Goal: Task Accomplishment & Management: Manage account settings

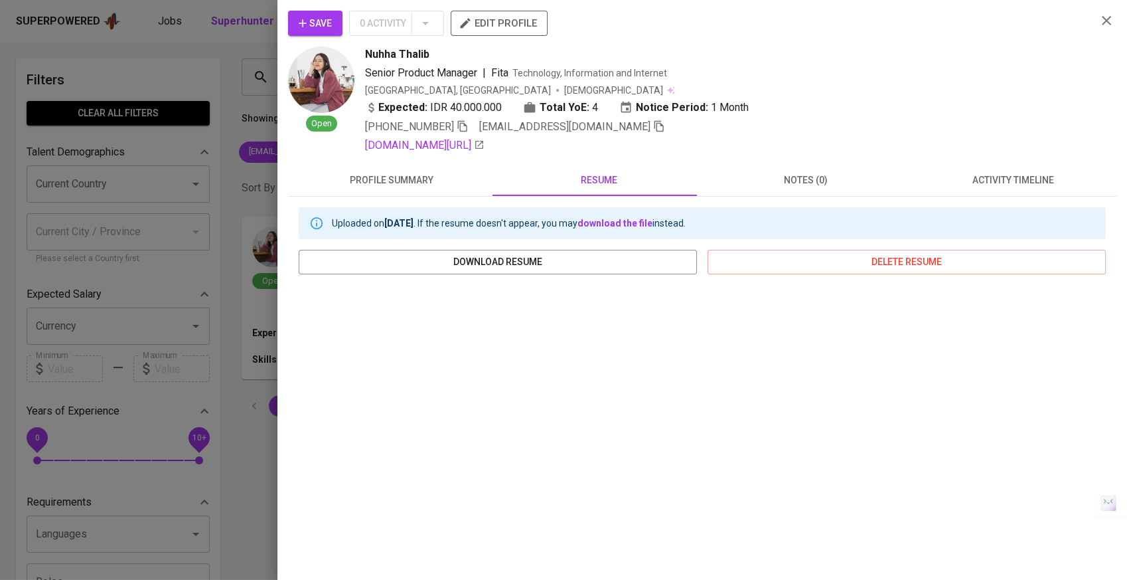
click at [198, 235] on div at bounding box center [563, 290] width 1127 height 580
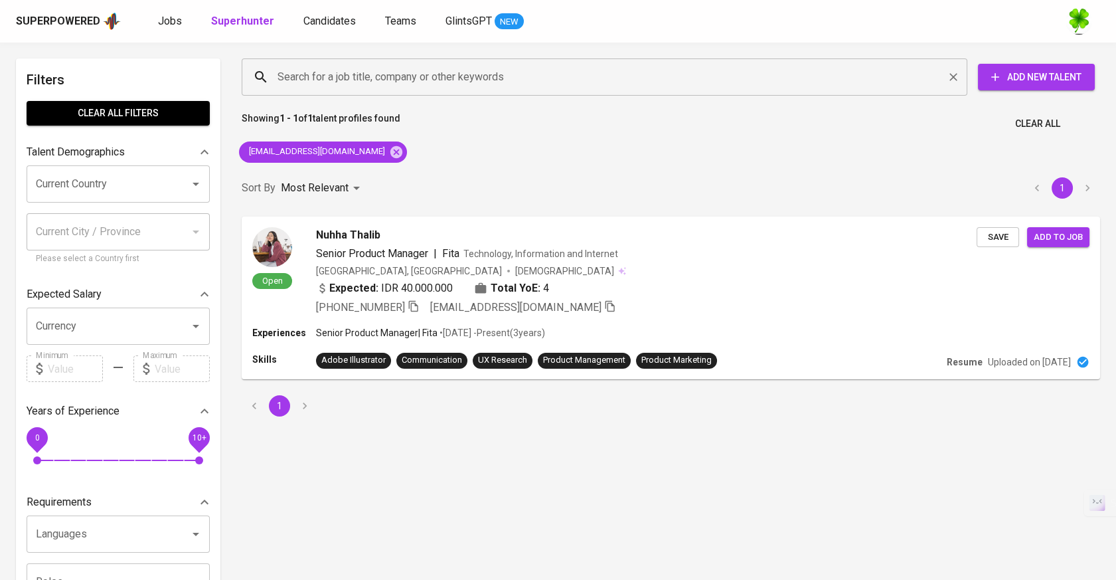
click at [324, 72] on input "Search for a job title, company or other keywords" at bounding box center [607, 76] width 667 height 25
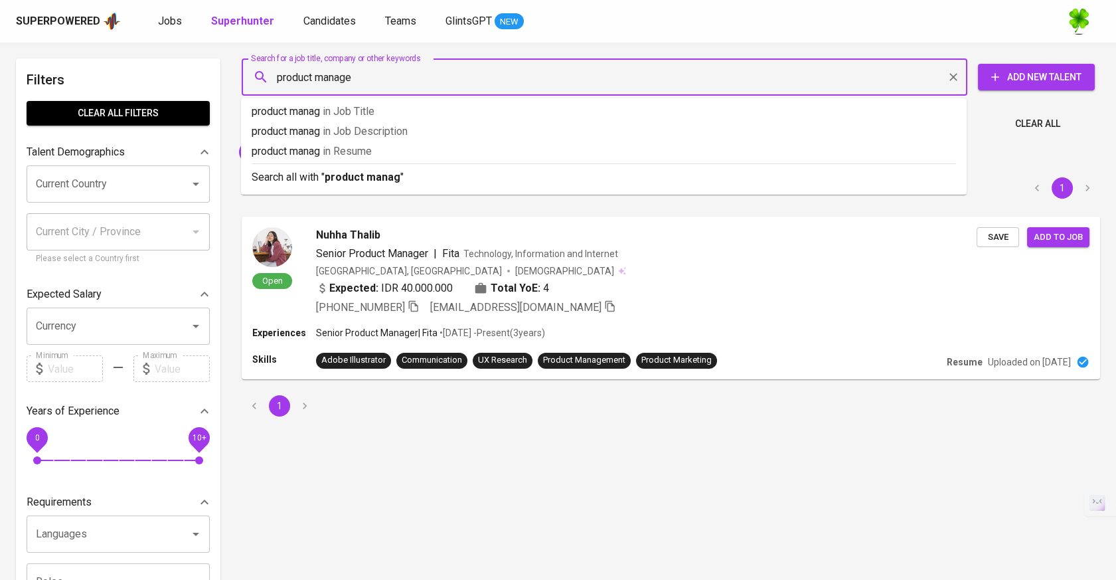
type input "product manager"
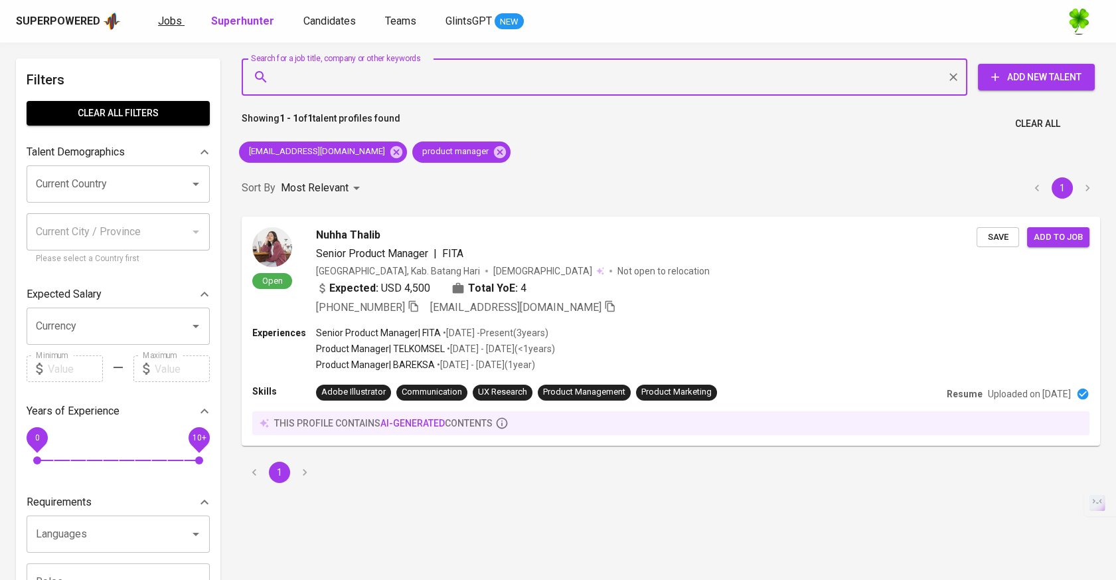
click at [175, 26] on span "Jobs" at bounding box center [170, 21] width 24 height 13
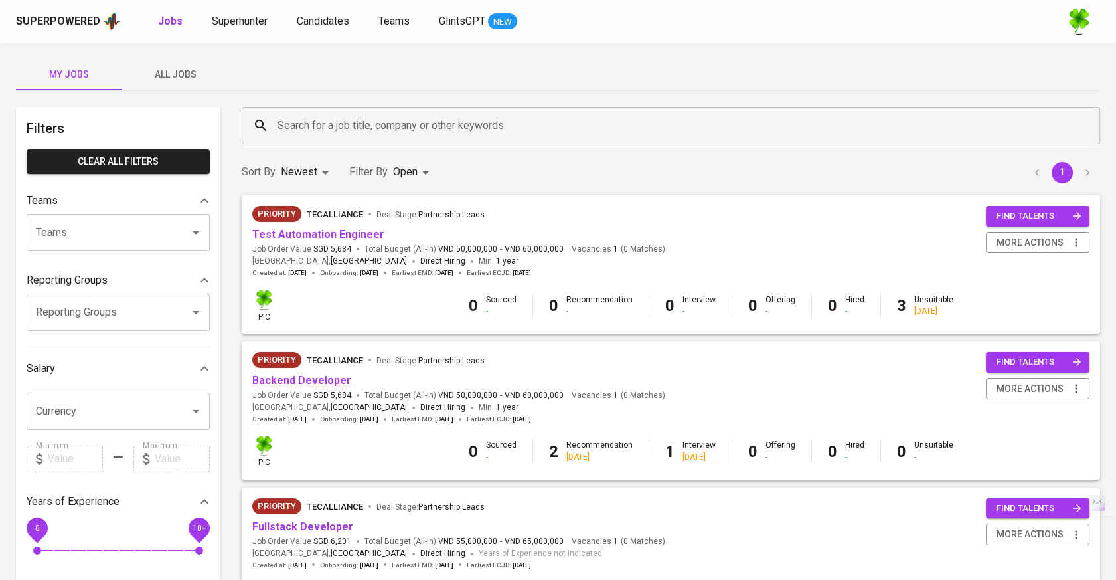
click at [315, 374] on link "Backend Developer" at bounding box center [301, 380] width 99 height 13
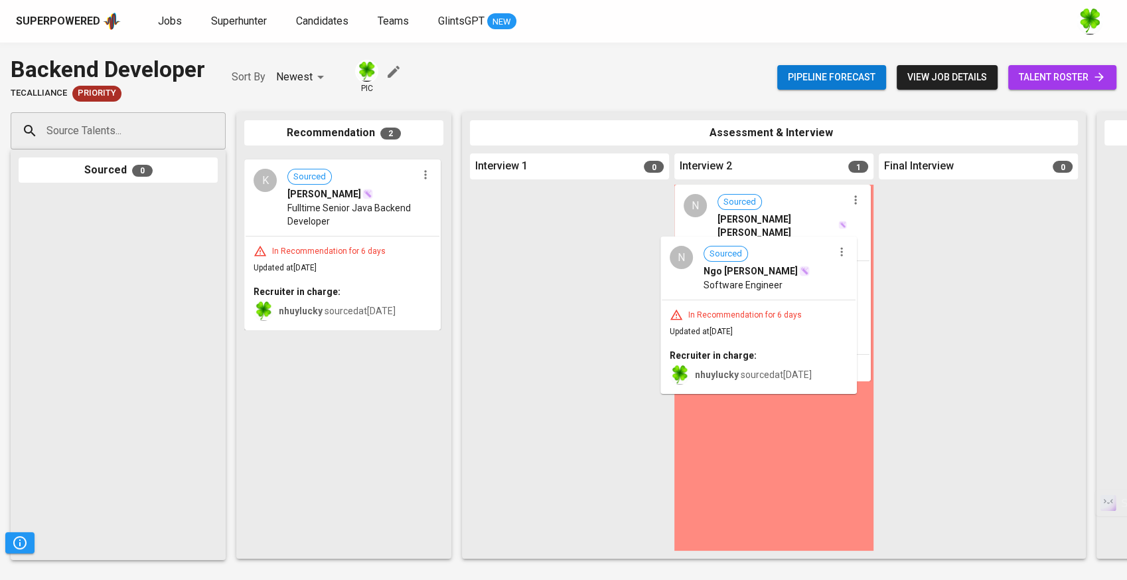
drag, startPoint x: 374, startPoint y: 210, endPoint x: 797, endPoint y: 297, distance: 431.9
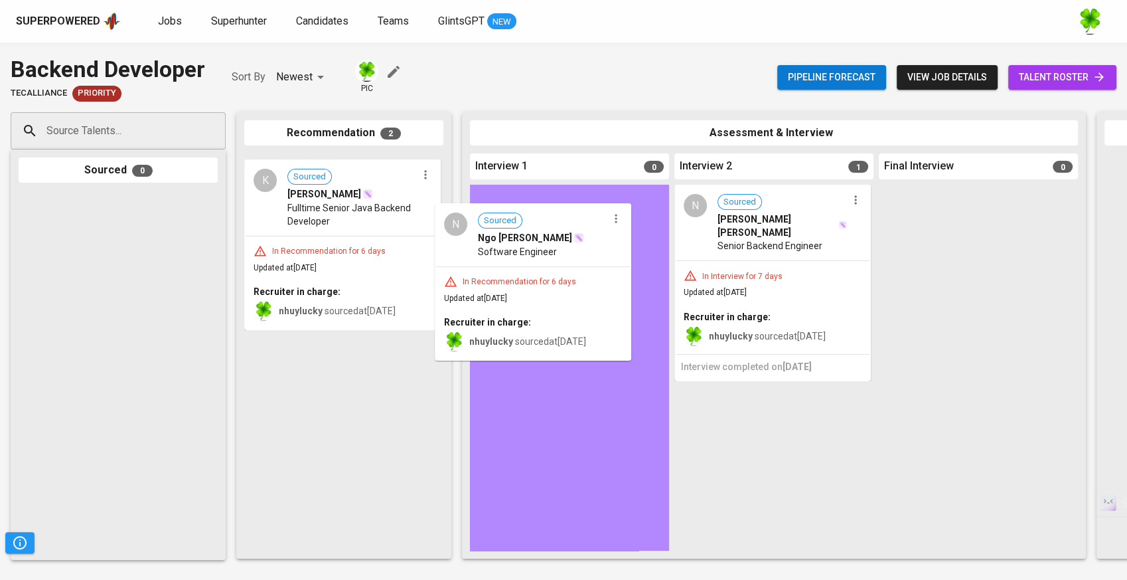
drag, startPoint x: 363, startPoint y: 244, endPoint x: 569, endPoint y: 293, distance: 211.7
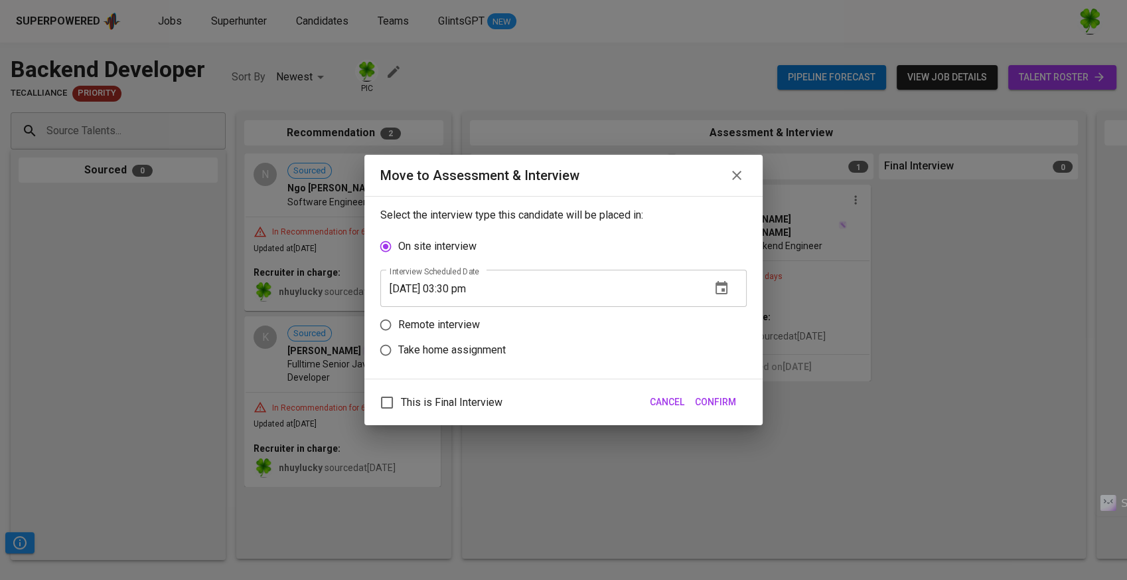
click at [461, 316] on label "Remote interview" at bounding box center [554, 324] width 363 height 25
click at [398, 316] on input "Remote interview" at bounding box center [385, 324] width 25 height 25
radio input "true"
click at [712, 311] on button "button" at bounding box center [722, 313] width 32 height 32
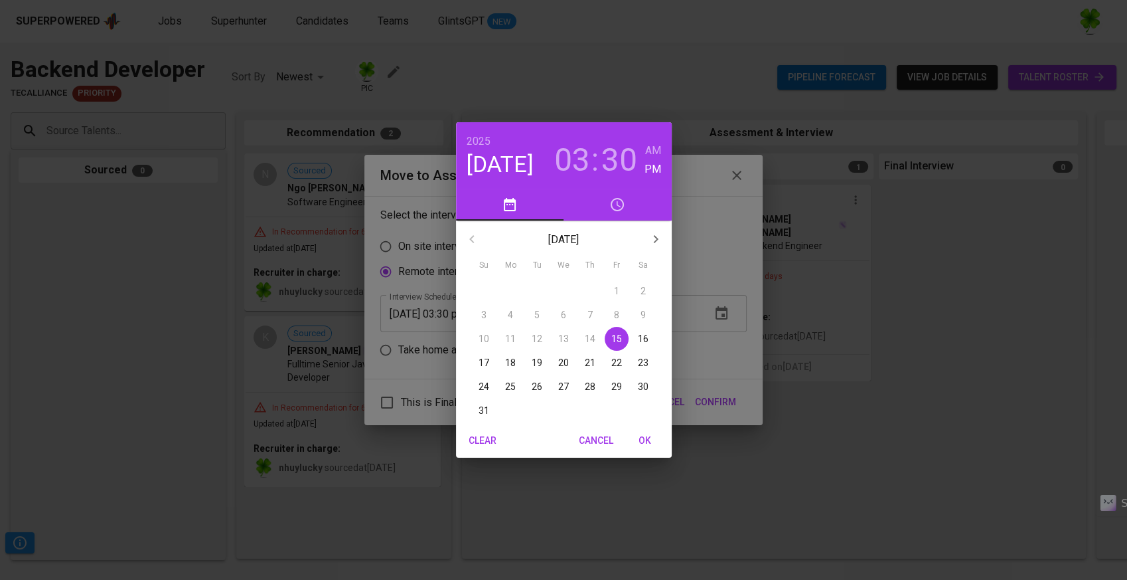
click at [563, 390] on p "27" at bounding box center [563, 386] width 11 height 13
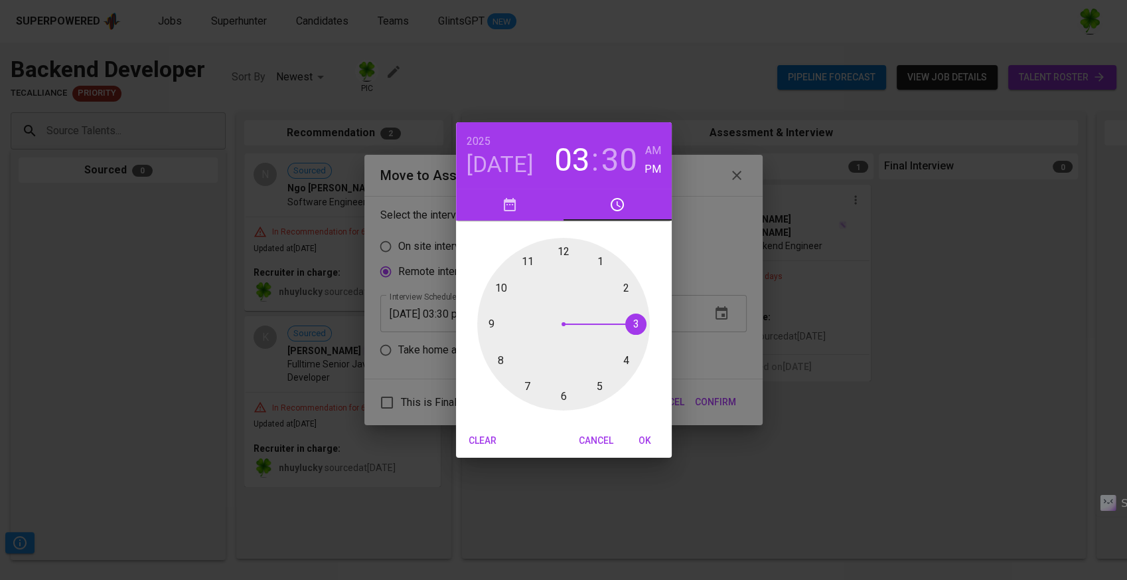
click at [627, 284] on div at bounding box center [563, 324] width 173 height 173
click at [643, 435] on span "OK" at bounding box center [645, 440] width 32 height 17
type input "[DATE] 02:30 pm"
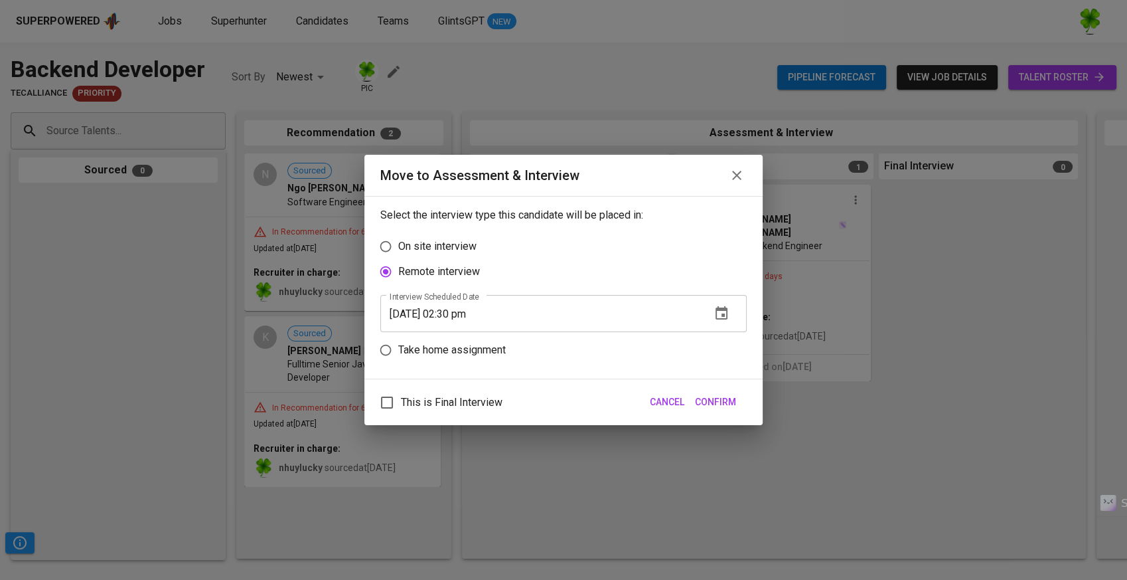
click at [700, 397] on span "Confirm" at bounding box center [715, 402] width 41 height 17
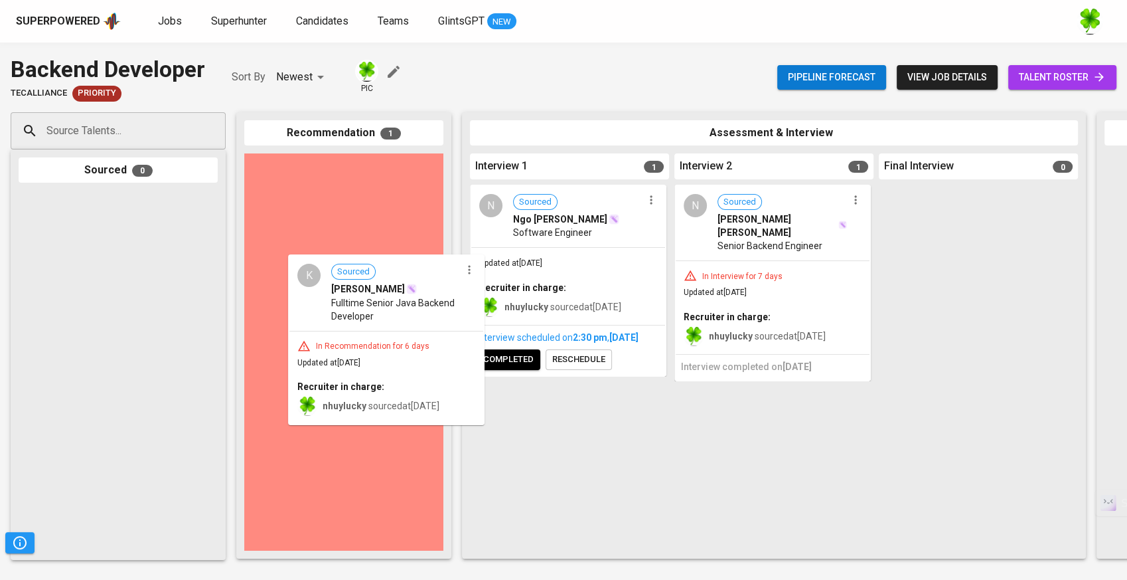
drag, startPoint x: 345, startPoint y: 203, endPoint x: 398, endPoint y: 316, distance: 124.7
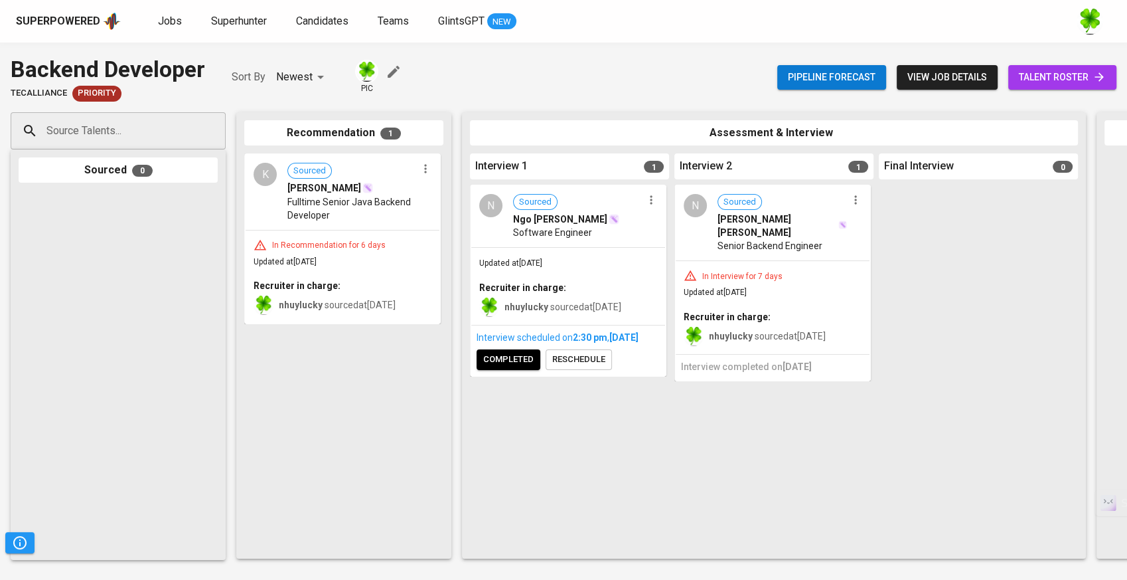
click at [775, 279] on div "In Interview for 7 days Updated at [DATE] Recruiter in charge: nhuylucky source…" at bounding box center [773, 307] width 194 height 93
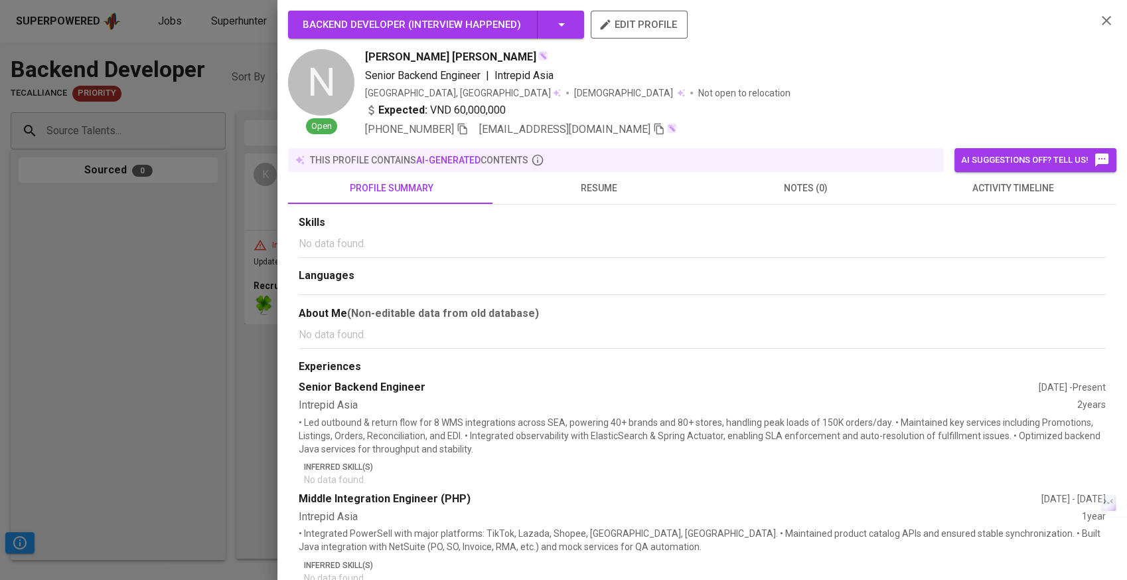
click at [176, 274] on div at bounding box center [563, 290] width 1127 height 580
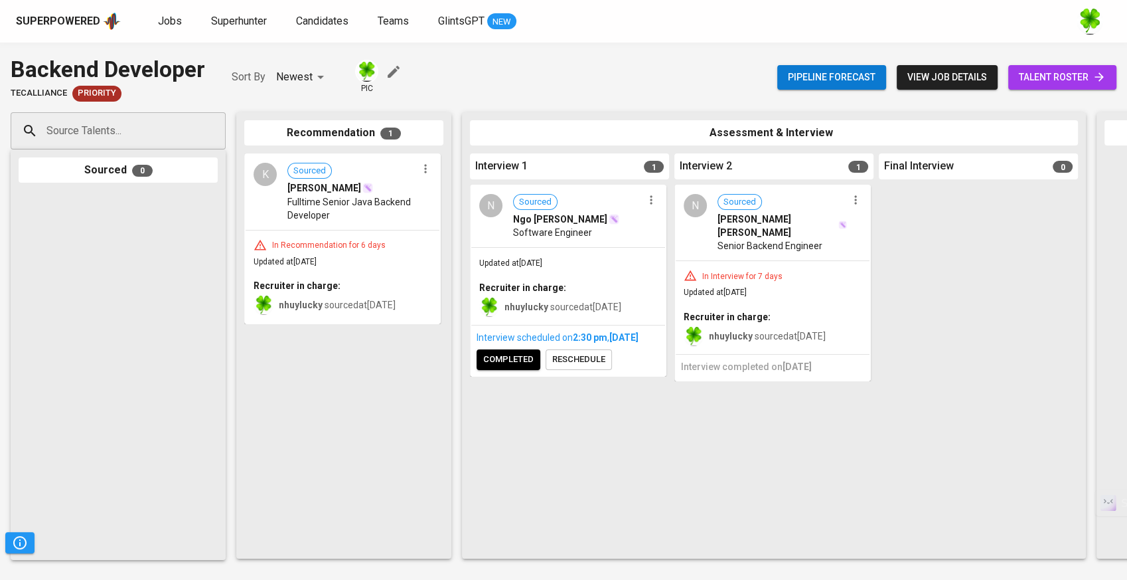
click at [856, 209] on div "N Sourced [PERSON_NAME] [PERSON_NAME] Senior Backend Engineer" at bounding box center [773, 223] width 194 height 74
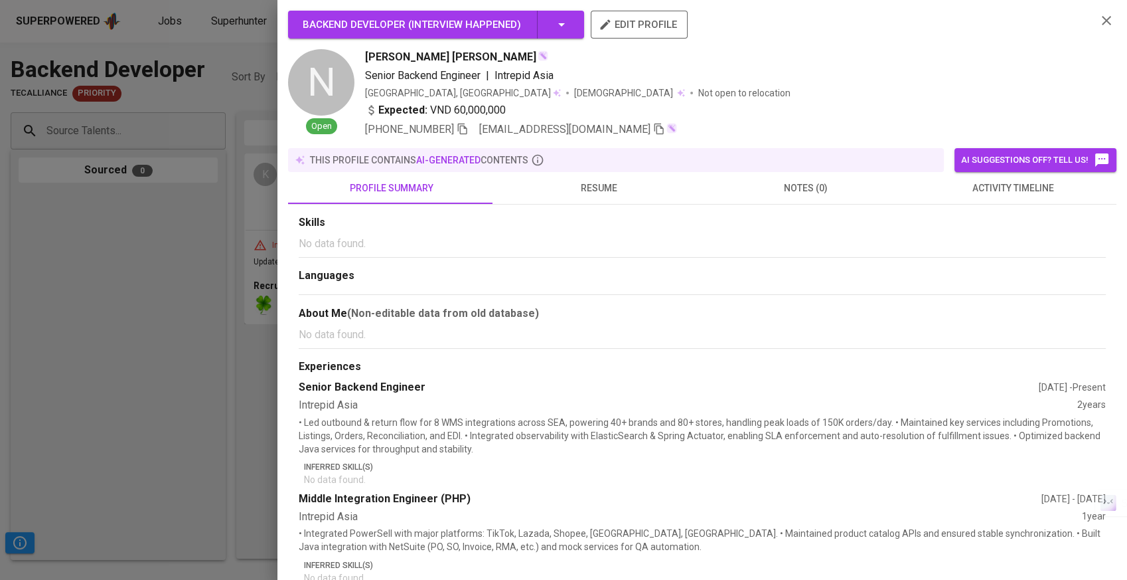
click at [216, 315] on div at bounding box center [563, 290] width 1127 height 580
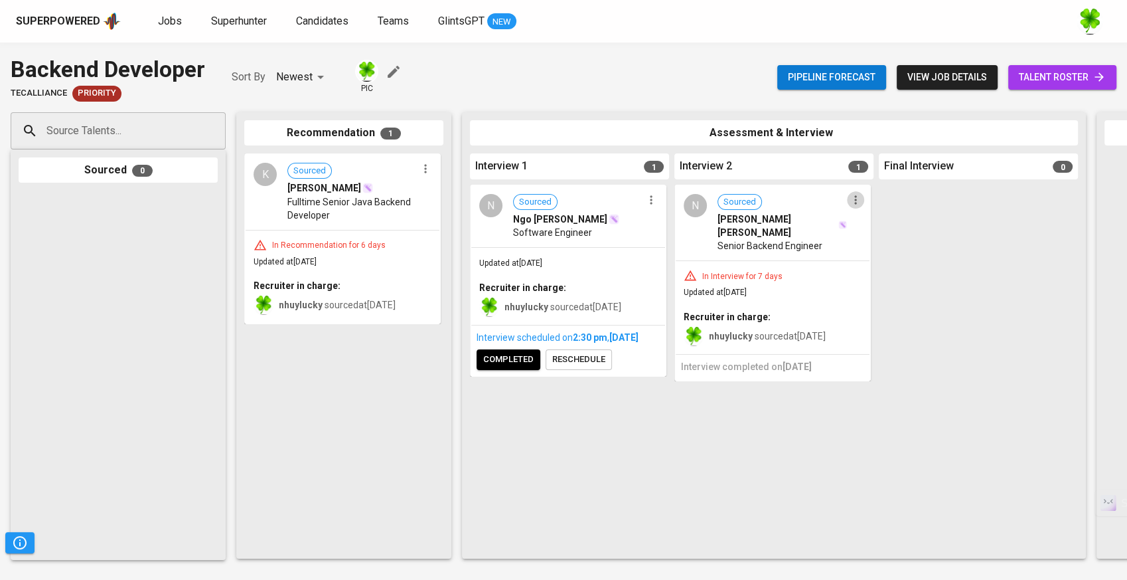
click at [860, 205] on icon "button" at bounding box center [855, 199] width 13 height 13
click at [890, 202] on div at bounding box center [563, 290] width 1127 height 580
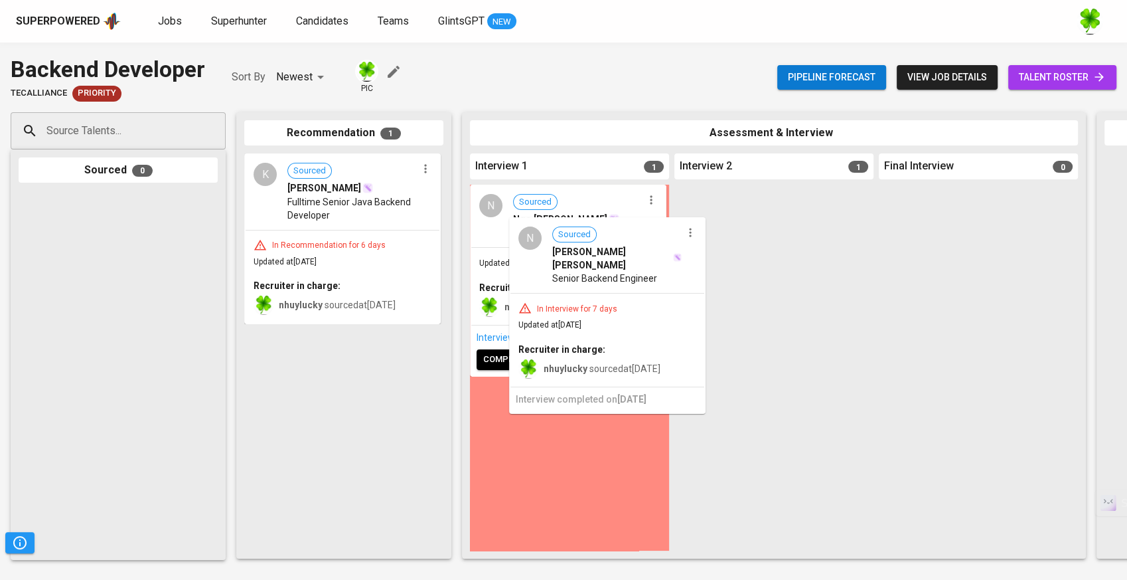
drag, startPoint x: 791, startPoint y: 236, endPoint x: 621, endPoint y: 272, distance: 173.7
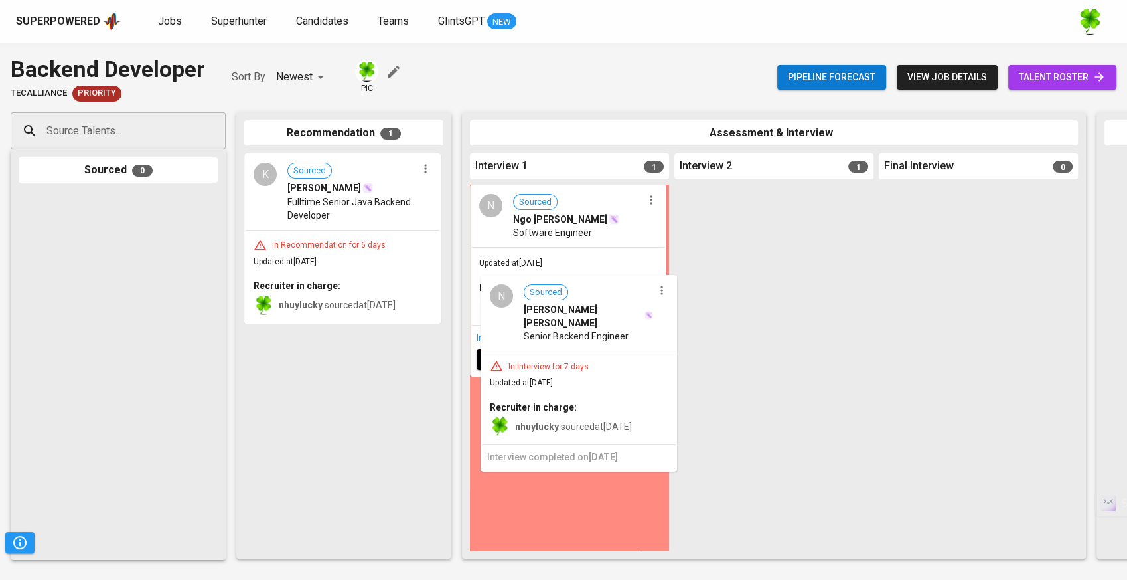
drag, startPoint x: 751, startPoint y: 315, endPoint x: 601, endPoint y: 359, distance: 156.3
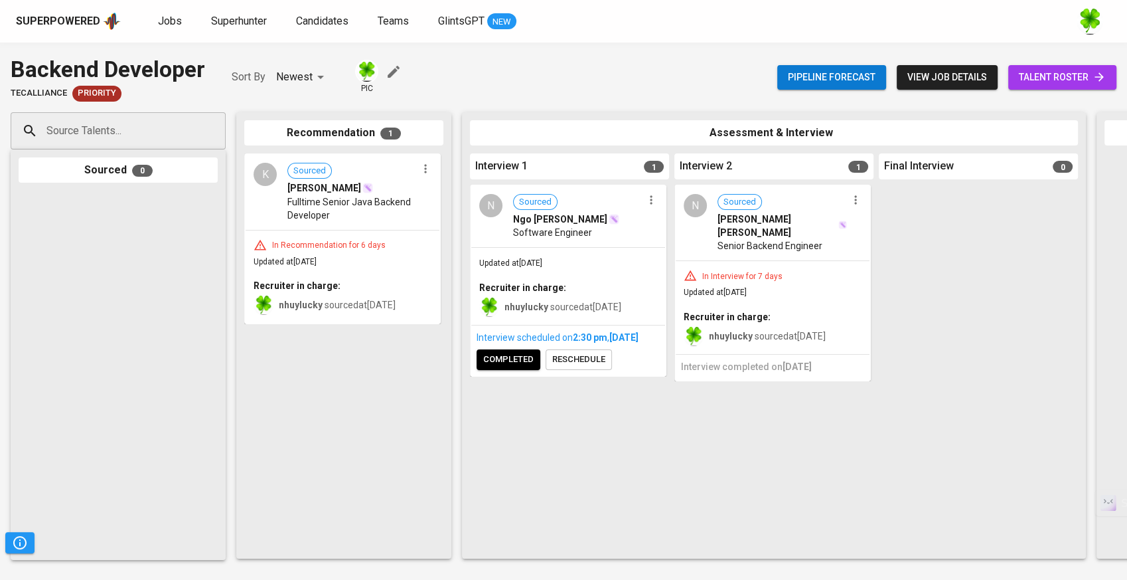
click at [856, 200] on icon "button" at bounding box center [855, 199] width 13 height 13
click at [857, 262] on li "Undo Interview 2 Happened" at bounding box center [906, 264] width 119 height 20
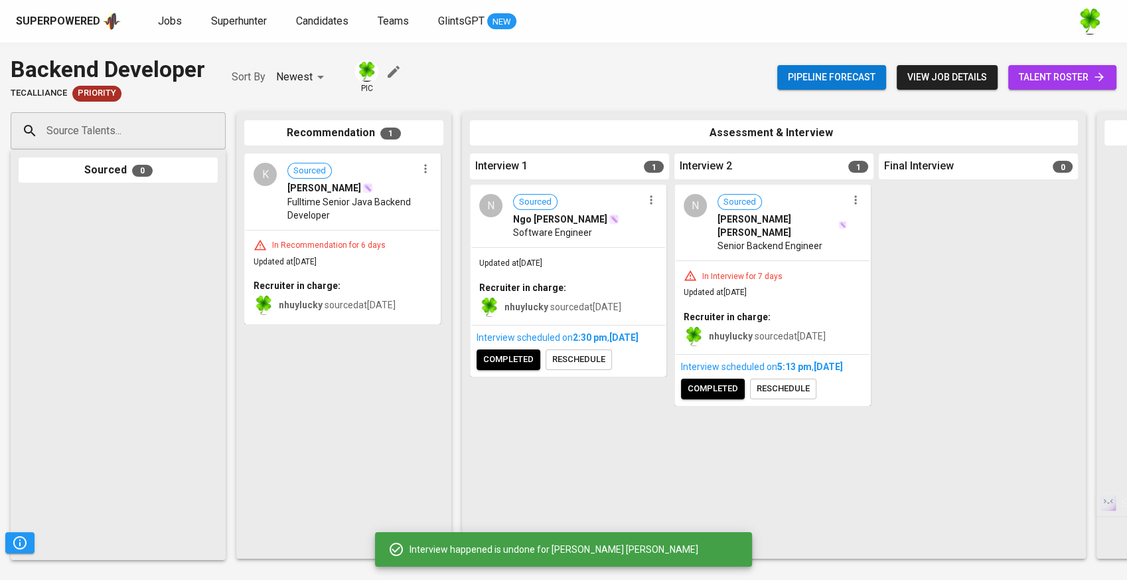
click at [783, 392] on span "reschedule" at bounding box center [783, 388] width 53 height 15
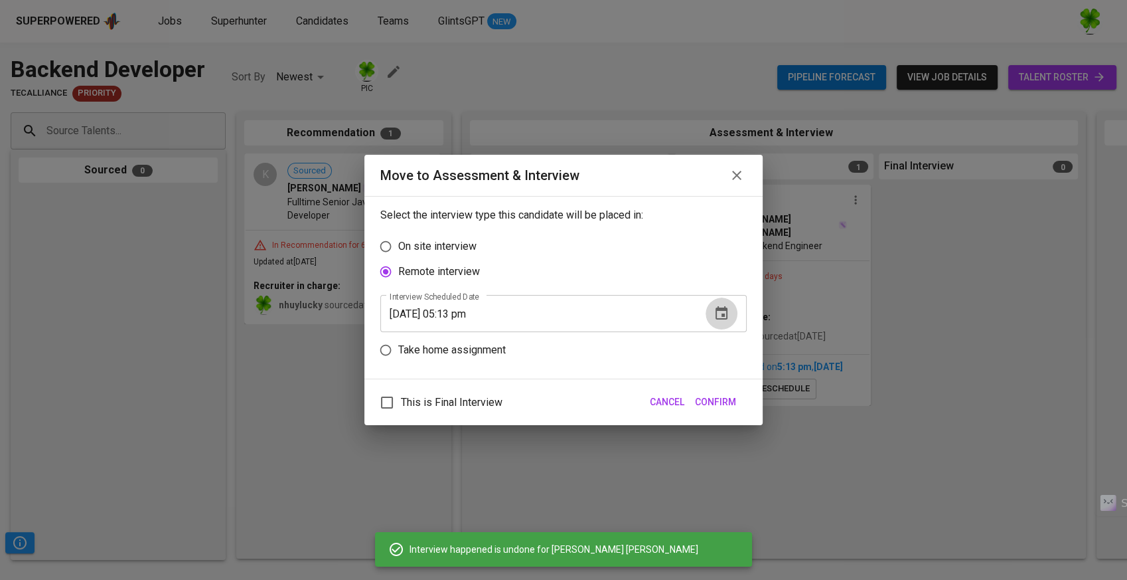
click at [717, 315] on icon "button" at bounding box center [722, 313] width 16 height 16
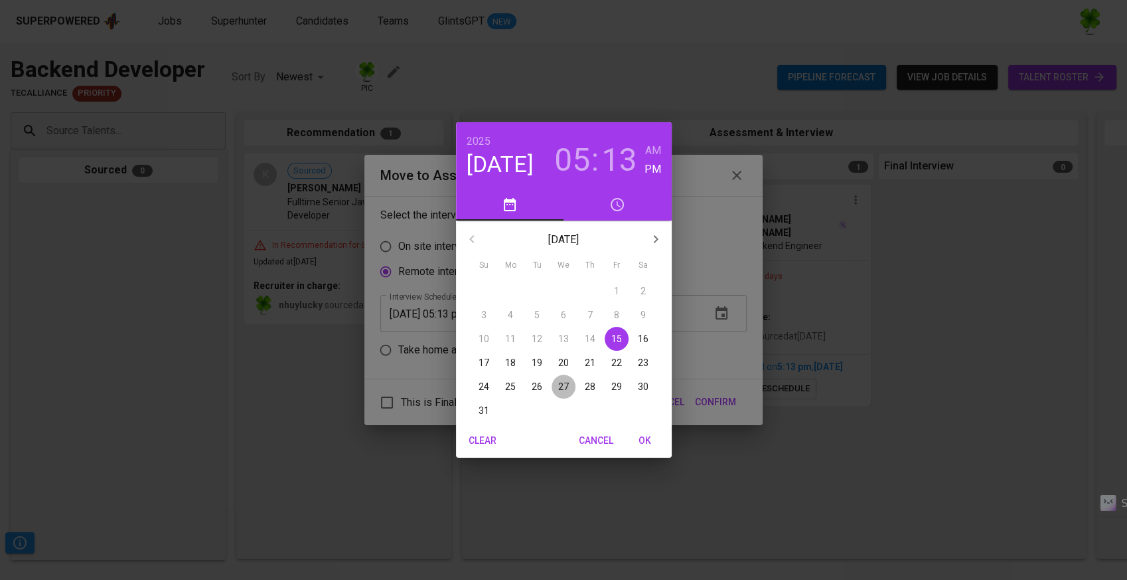
click at [565, 385] on p "27" at bounding box center [563, 386] width 11 height 13
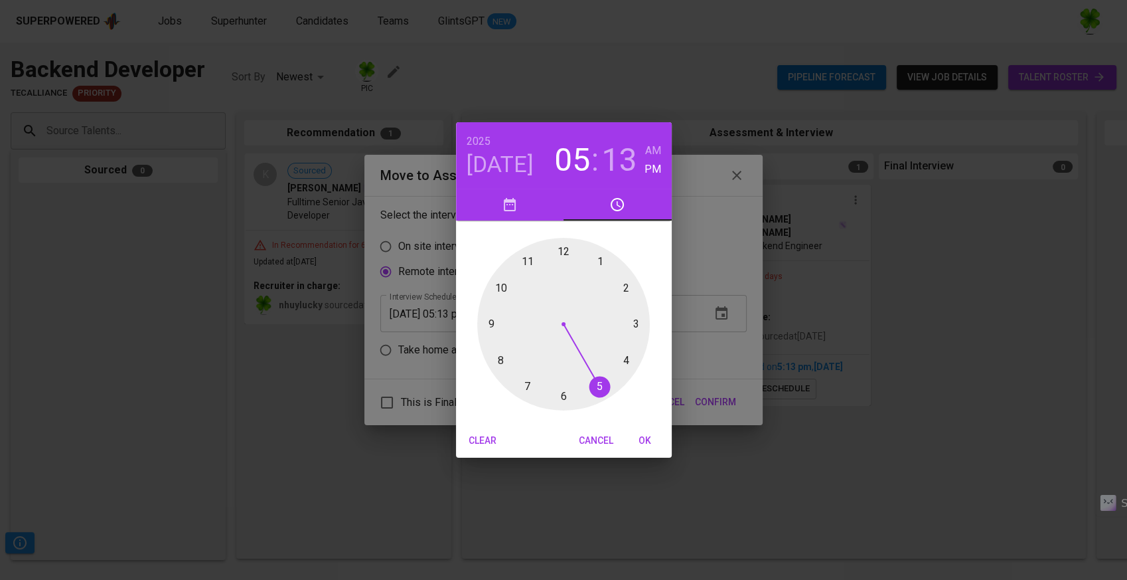
click at [528, 387] on div at bounding box center [563, 324] width 173 height 173
click at [560, 256] on div at bounding box center [563, 324] width 173 height 173
type input "[DATE] 07:00 pm"
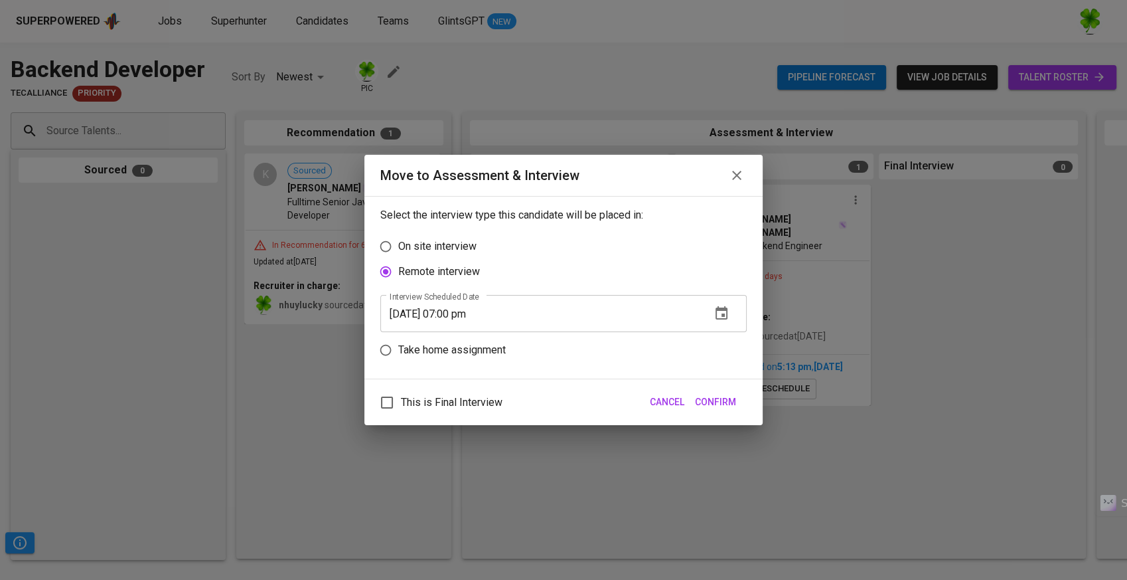
click at [643, 316] on input "[DATE] 07:00 pm" at bounding box center [540, 313] width 320 height 37
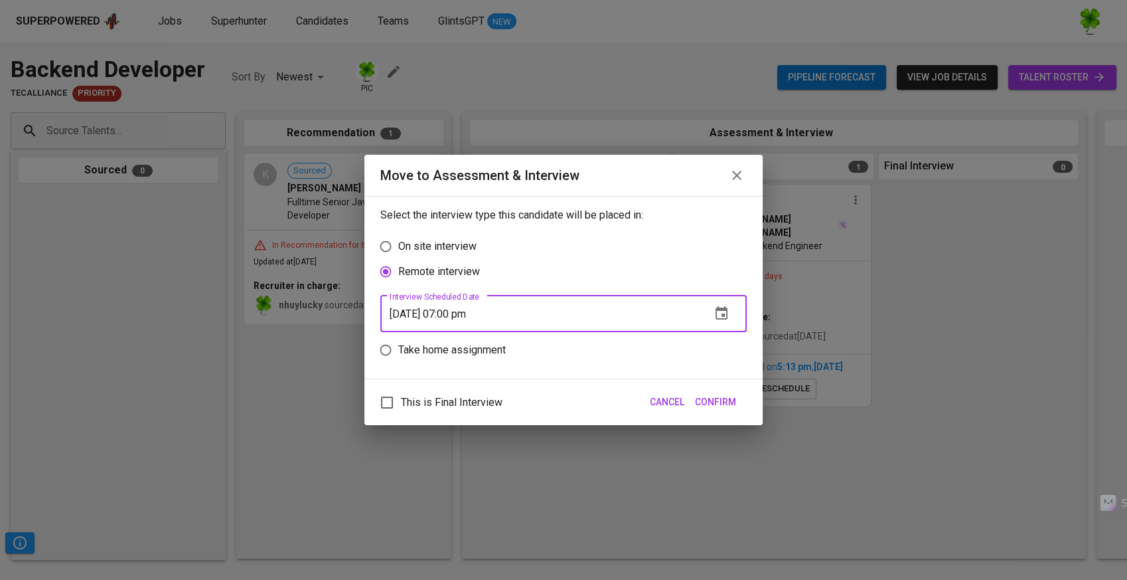
click at [704, 392] on button "Confirm" at bounding box center [716, 402] width 52 height 25
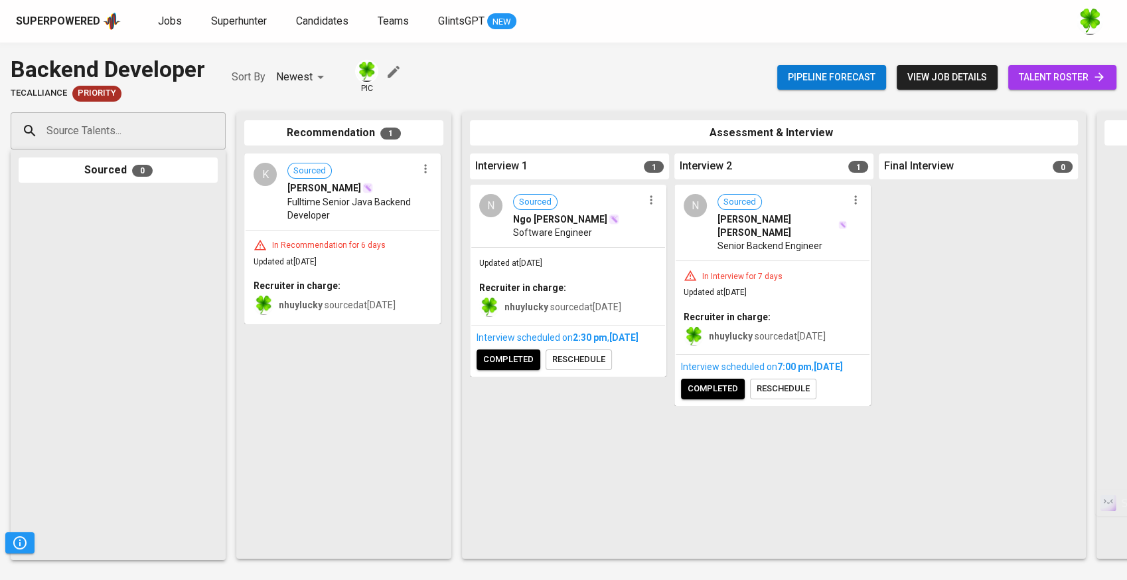
click at [98, 20] on div "Superpowered" at bounding box center [68, 21] width 105 height 20
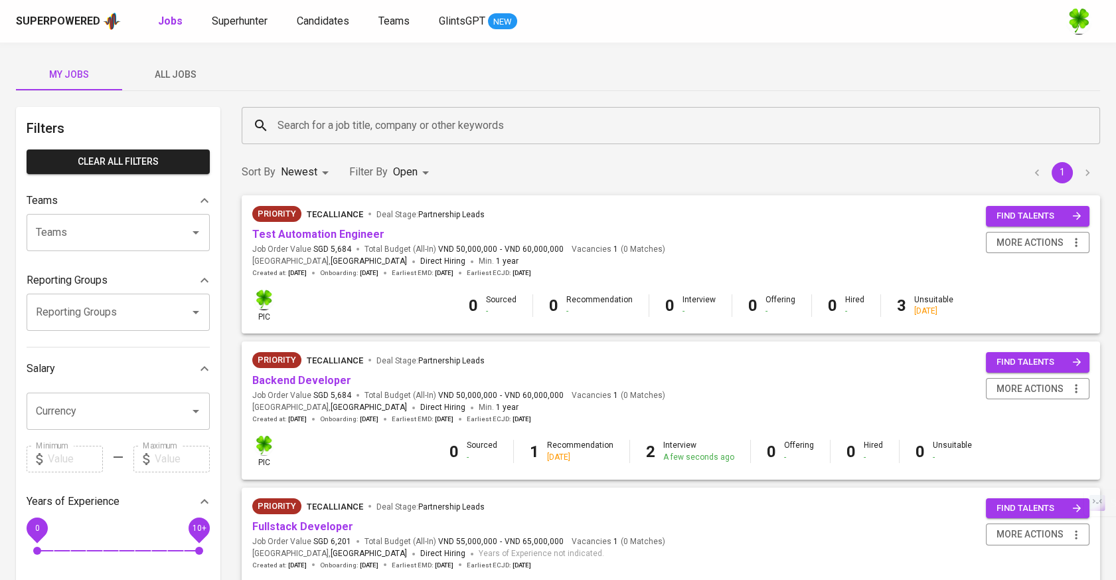
click at [158, 85] on button "All Jobs" at bounding box center [175, 74] width 106 height 32
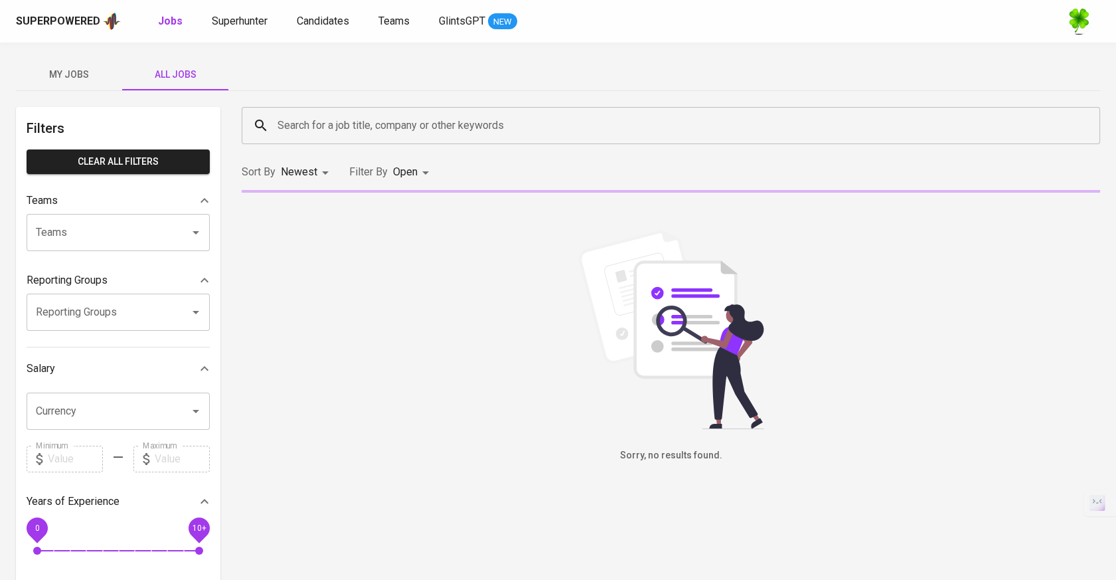
click at [396, 124] on input "Search for a job title, company or other keywords" at bounding box center [674, 125] width 800 height 25
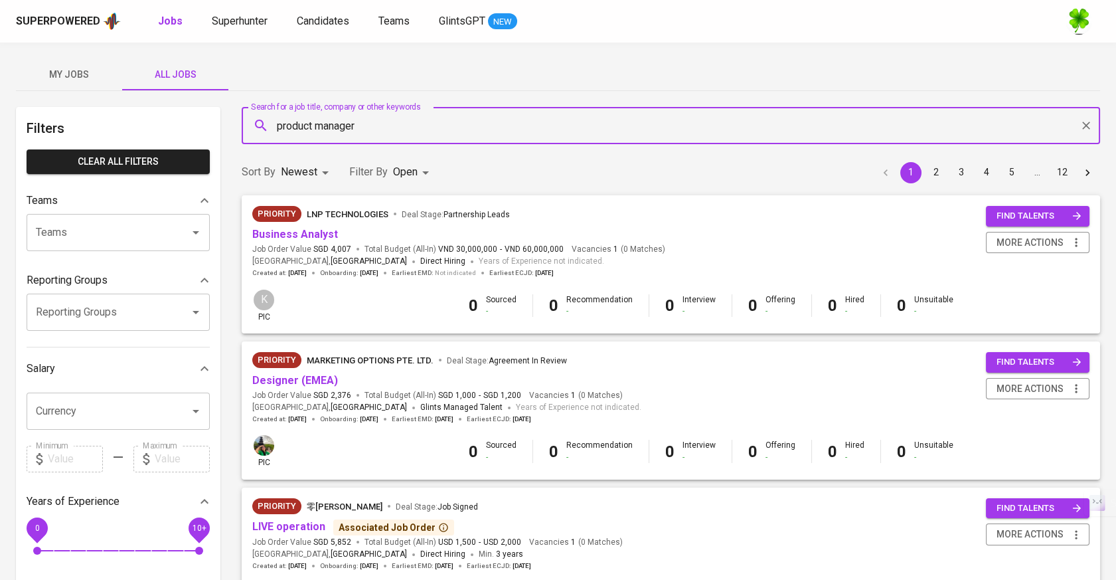
type input "product manager"
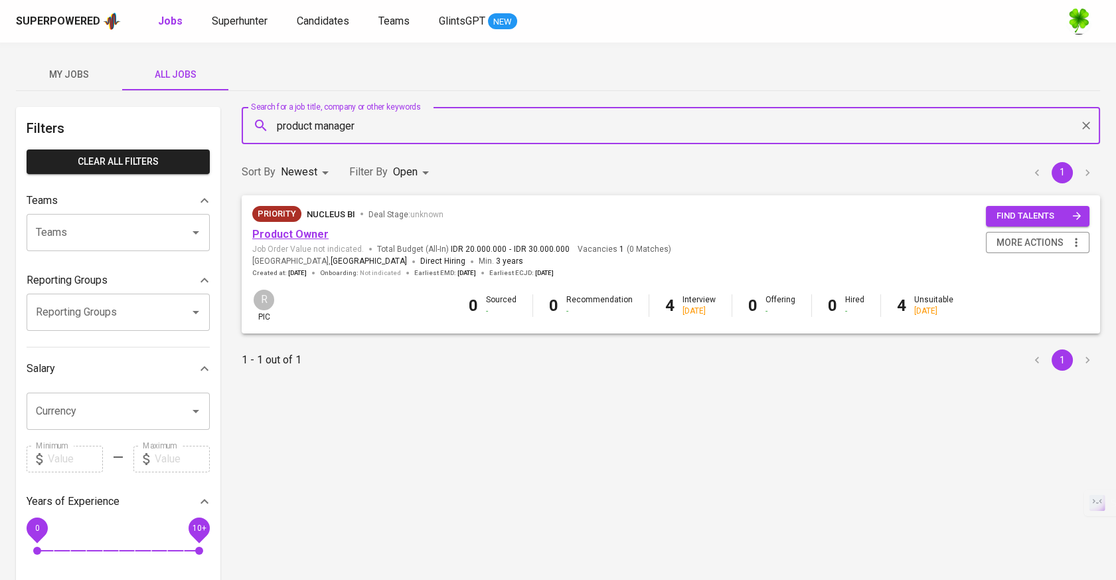
click at [303, 234] on link "Product Owner" at bounding box center [290, 234] width 76 height 13
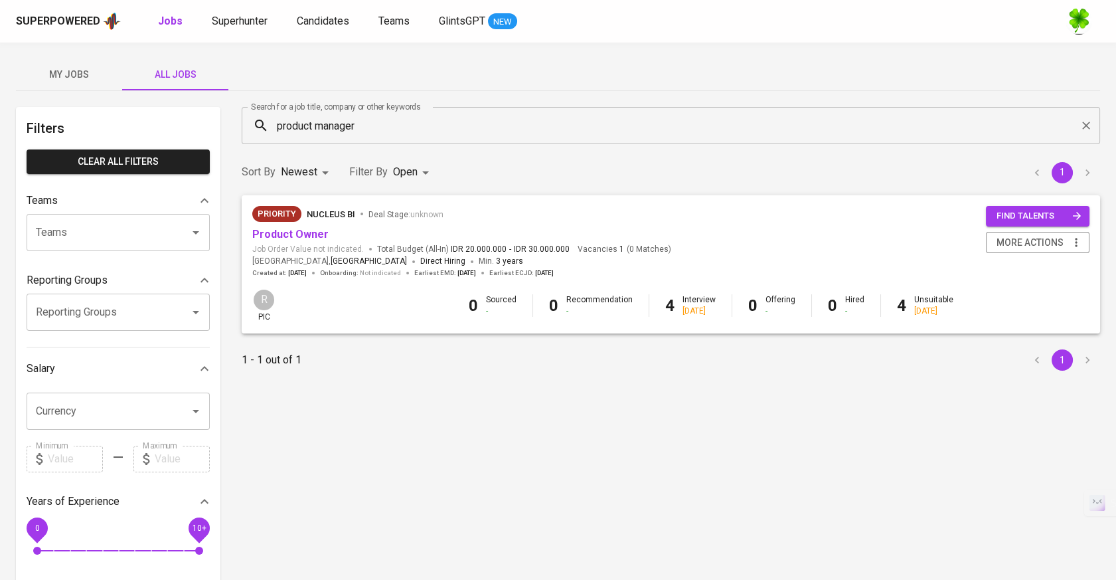
click at [423, 169] on body "Superpowered Jobs Superhunter Candidates Teams GlintsGPT NEW My Jobs All Jobs F…" at bounding box center [558, 453] width 1116 height 906
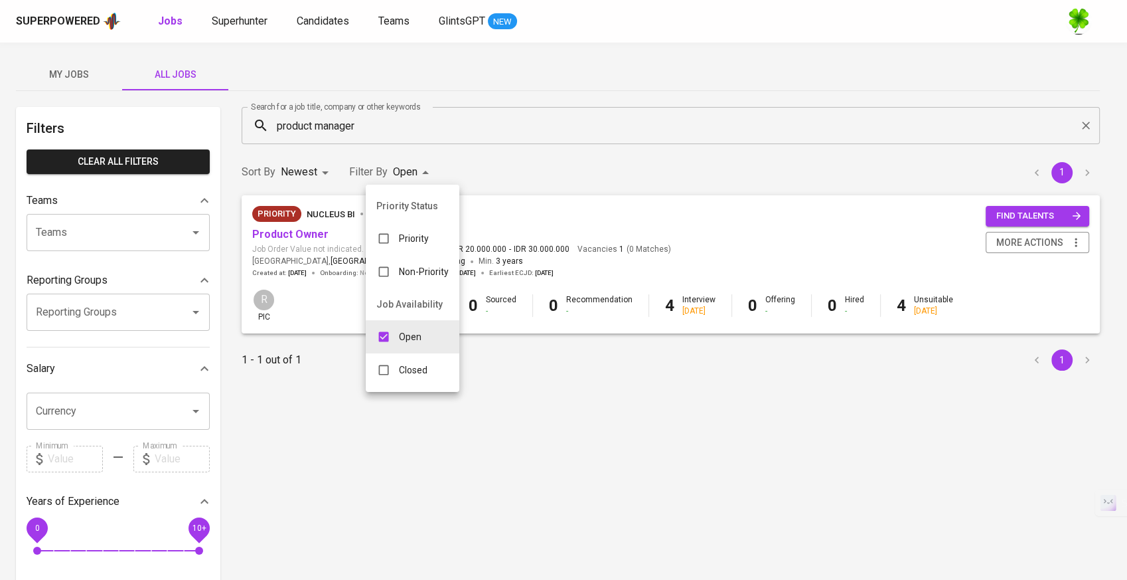
click at [393, 369] on input "checkbox" at bounding box center [383, 369] width 25 height 25
checkbox input "true"
type input "OPEN,CLOSE"
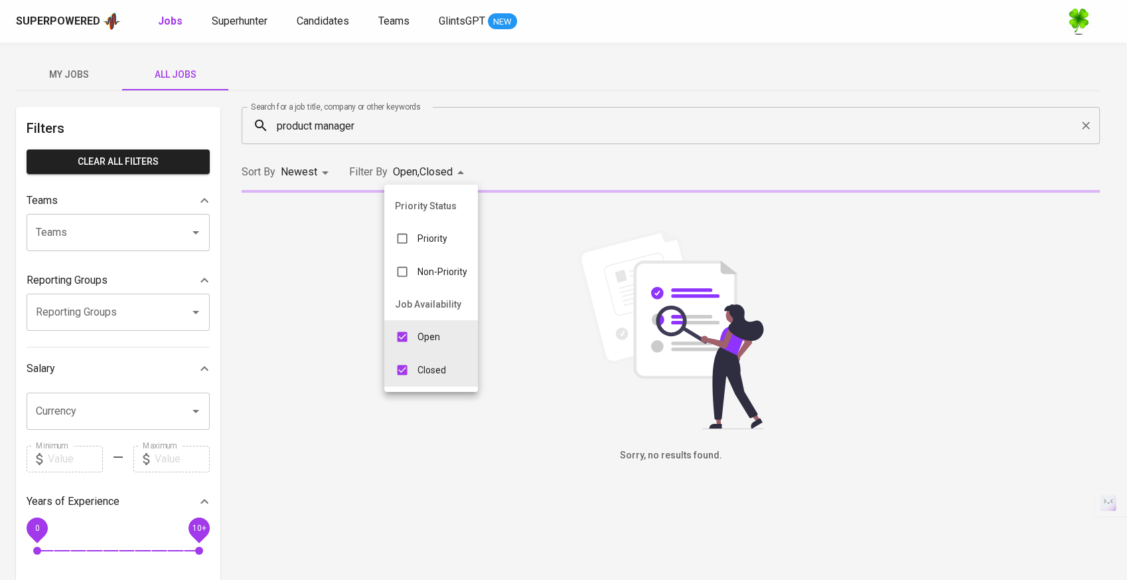
click at [402, 339] on input "checkbox" at bounding box center [402, 336] width 25 height 25
checkbox input "false"
type input "CLOSE"
click at [469, 117] on div at bounding box center [563, 290] width 1127 height 580
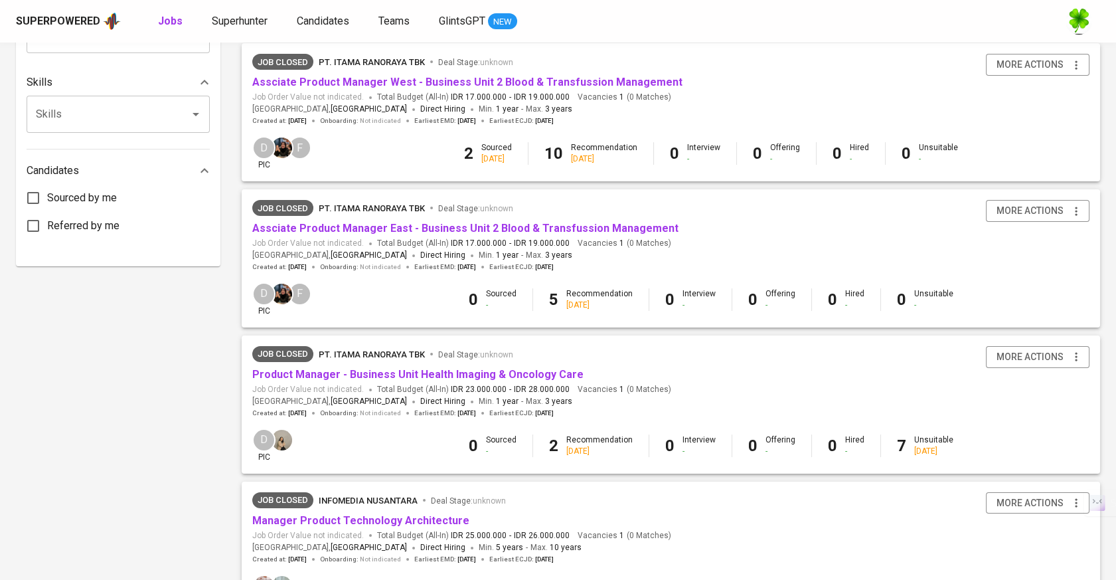
scroll to position [811, 0]
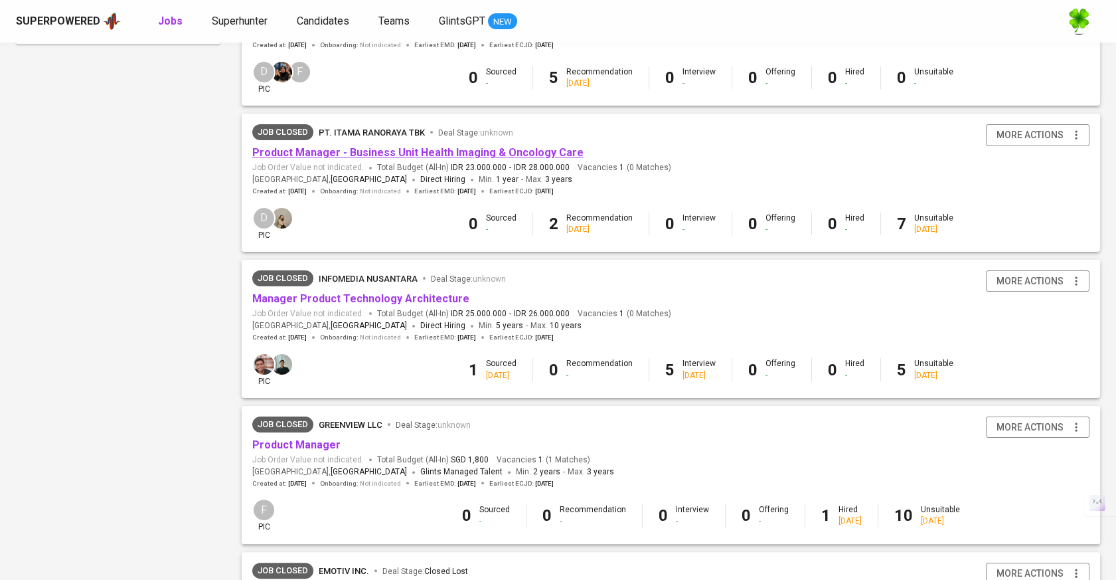
click at [435, 153] on link "Product Manager - Business Unit Health Imaging & Oncology Care" at bounding box center [417, 152] width 331 height 13
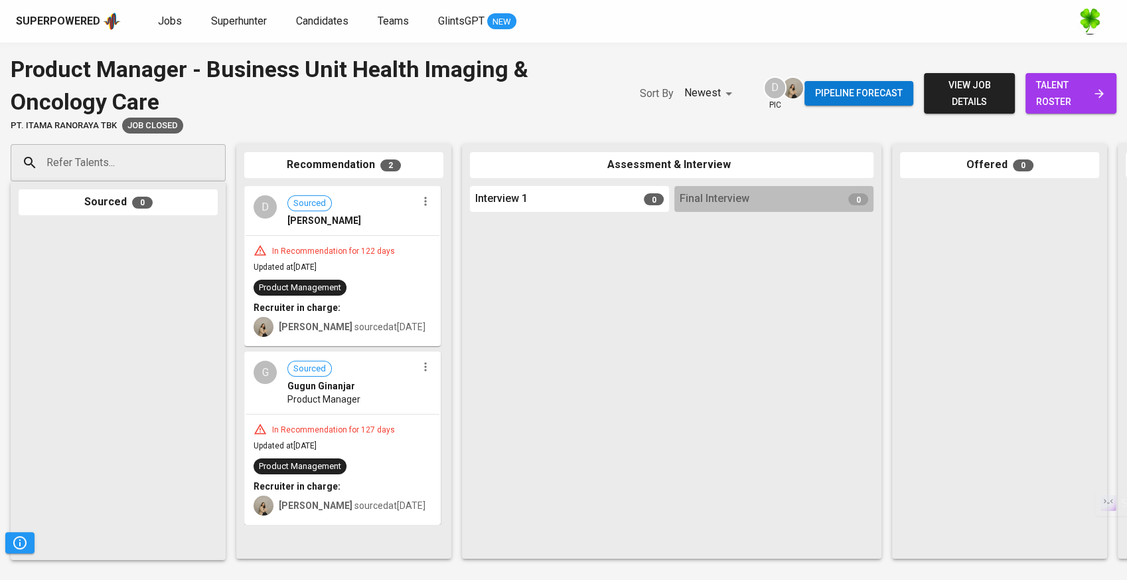
click at [943, 83] on span "view job details" at bounding box center [970, 93] width 70 height 33
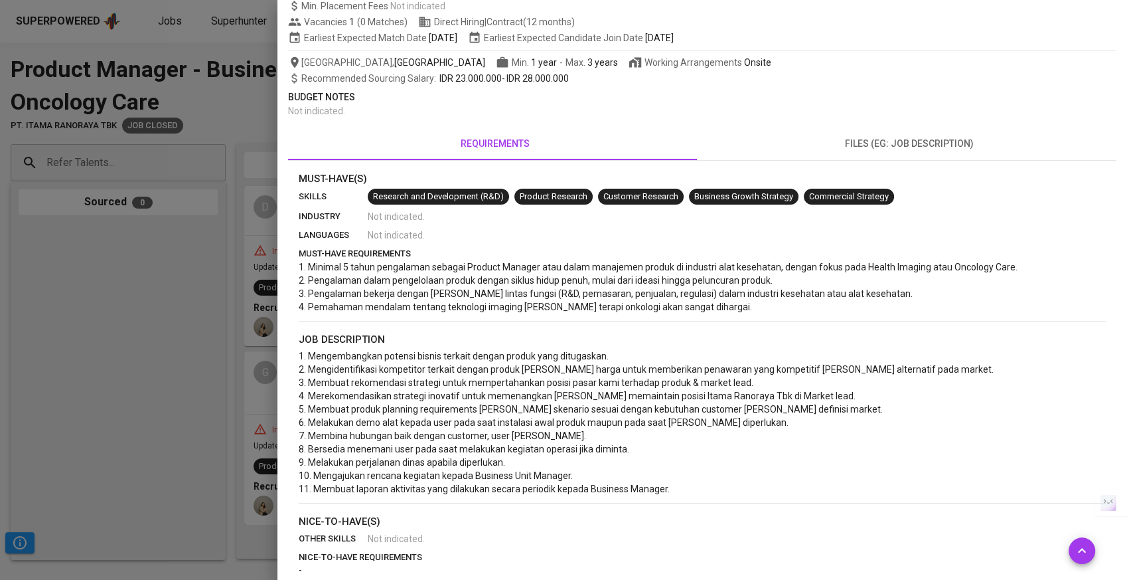
scroll to position [147, 0]
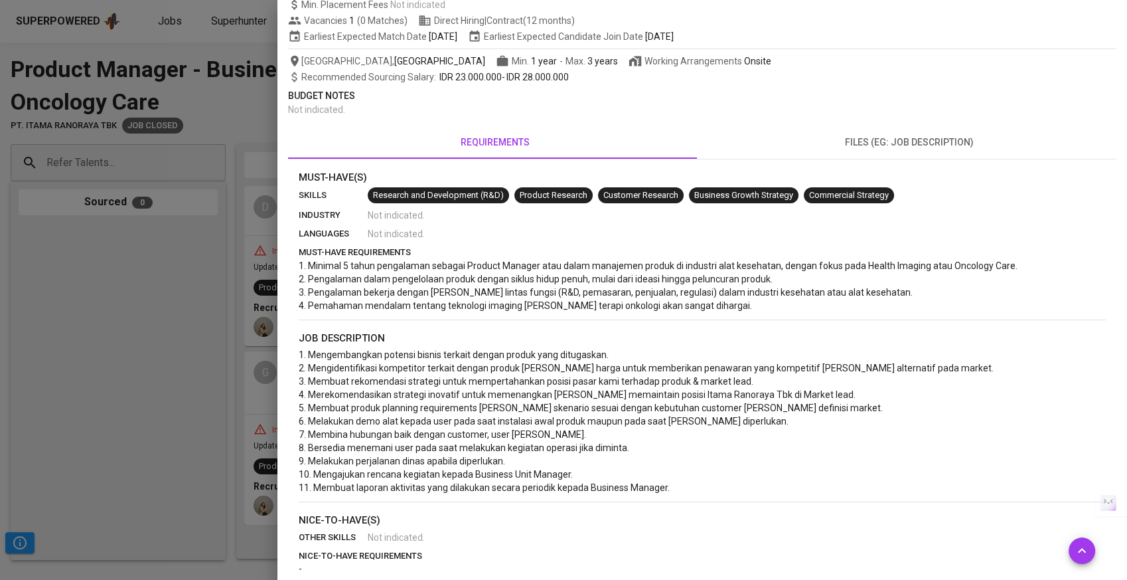
click at [142, 224] on div at bounding box center [563, 290] width 1127 height 580
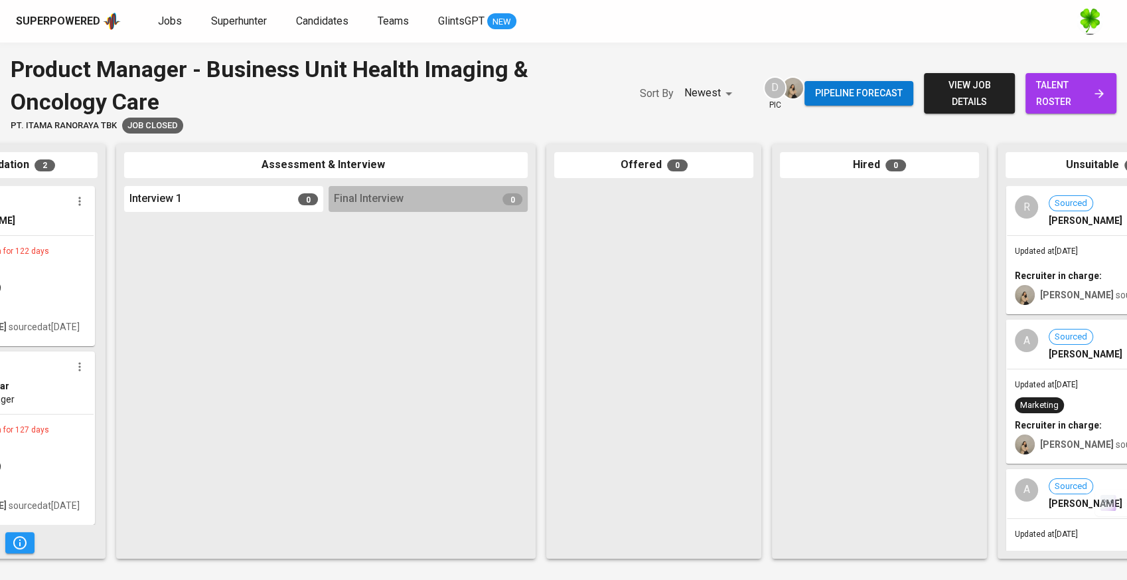
scroll to position [0, 453]
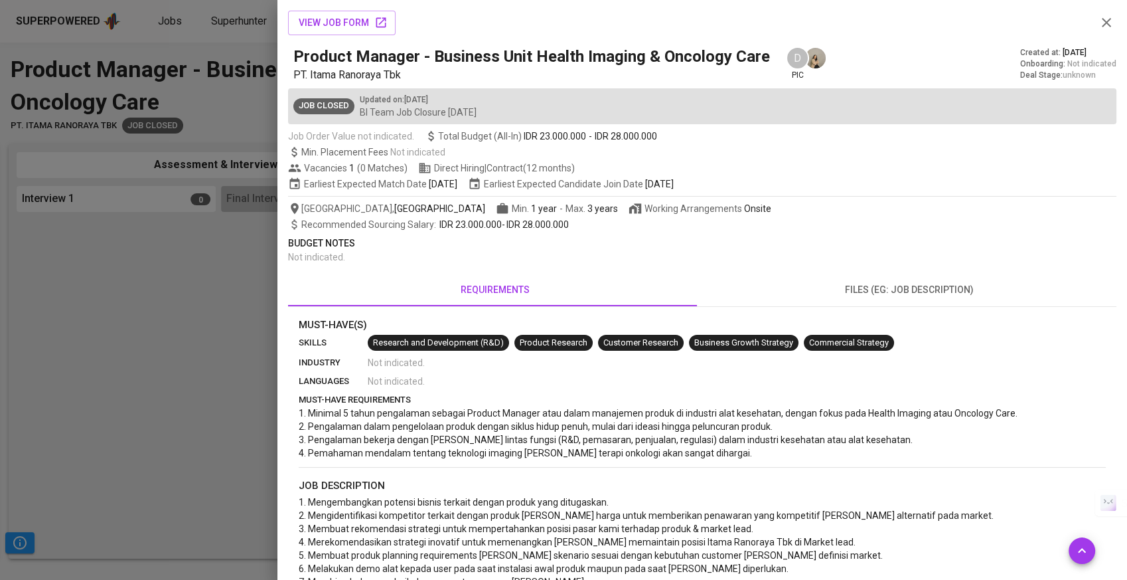
click at [28, 31] on div at bounding box center [563, 290] width 1127 height 580
